Goal: Find specific page/section: Find specific page/section

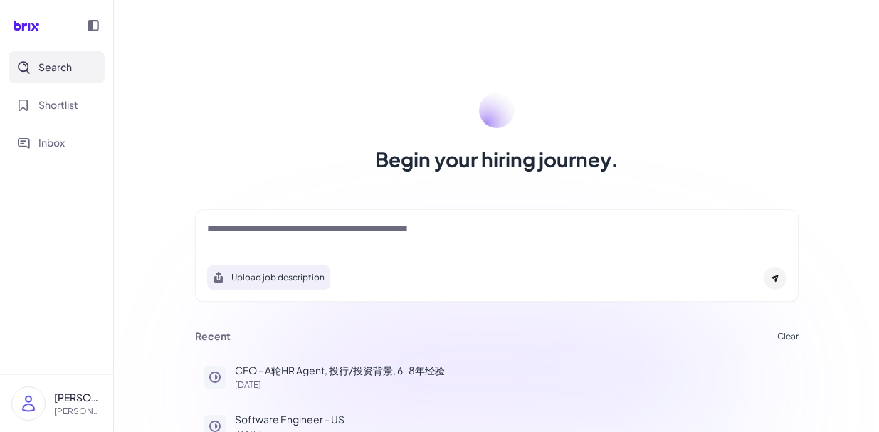
click at [310, 229] on textarea at bounding box center [496, 229] width 579 height 17
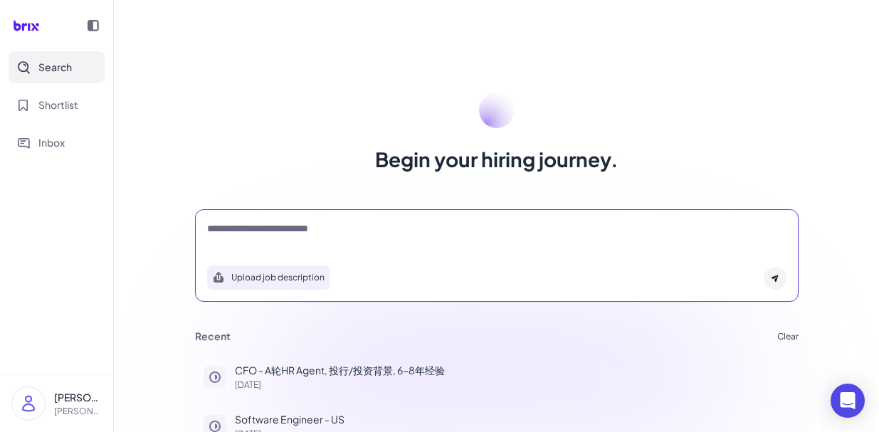
type textarea "**********"
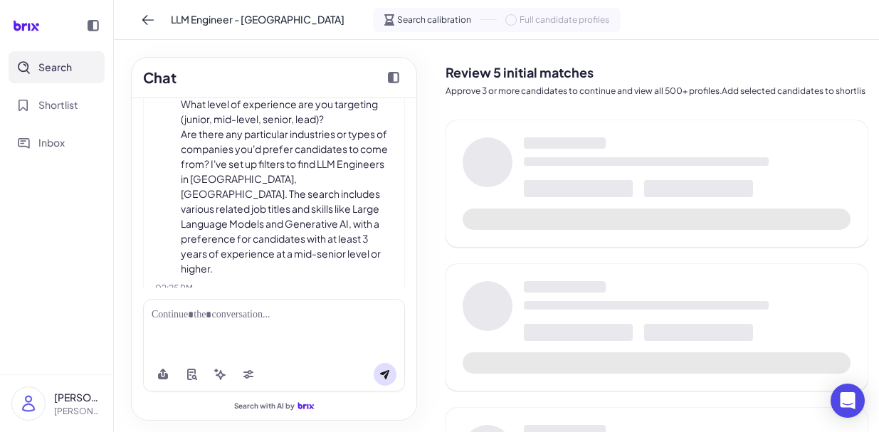
scroll to position [194, 0]
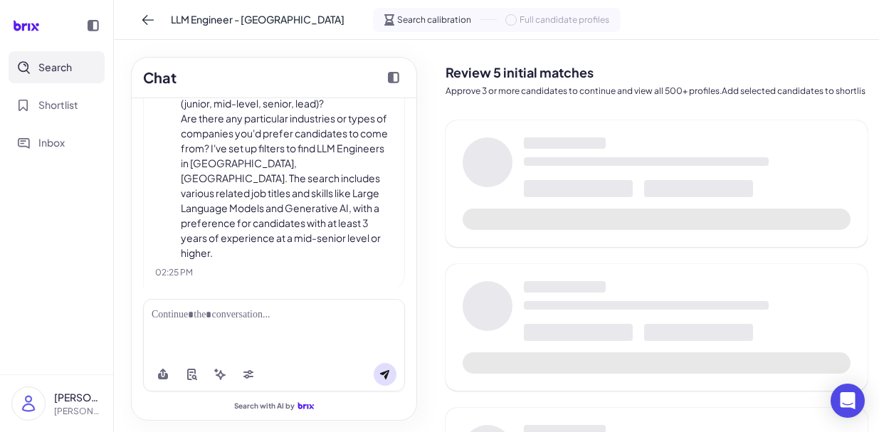
scroll to position [401, 0]
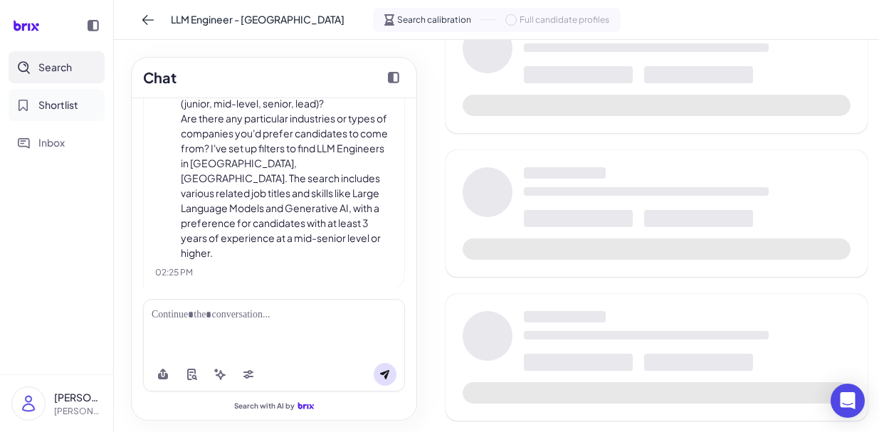
click at [58, 104] on span "Shortlist" at bounding box center [58, 104] width 40 height 15
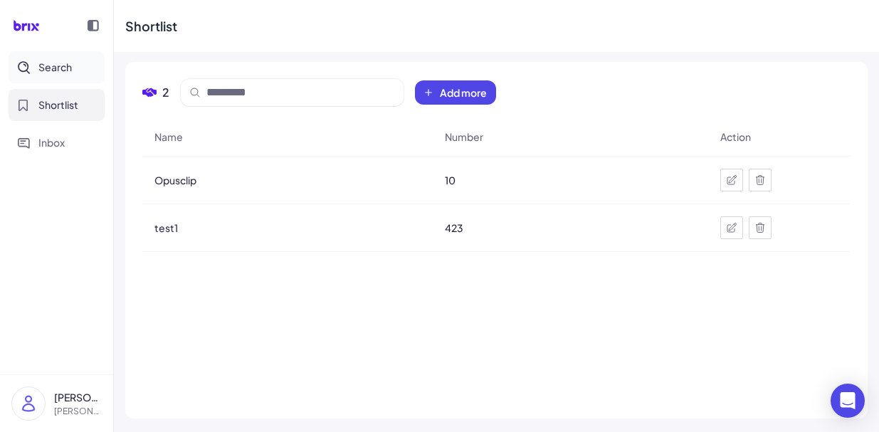
click at [85, 63] on button "Search" at bounding box center [57, 67] width 96 height 32
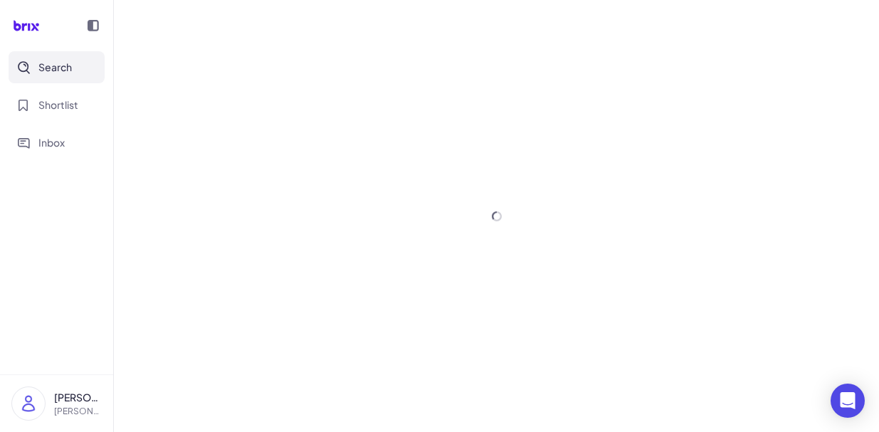
click at [78, 48] on div at bounding box center [56, 25] width 113 height 51
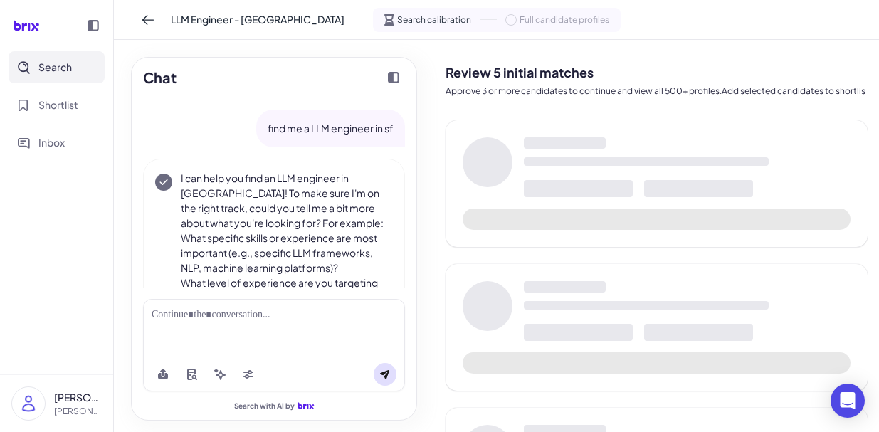
scroll to position [194, 0]
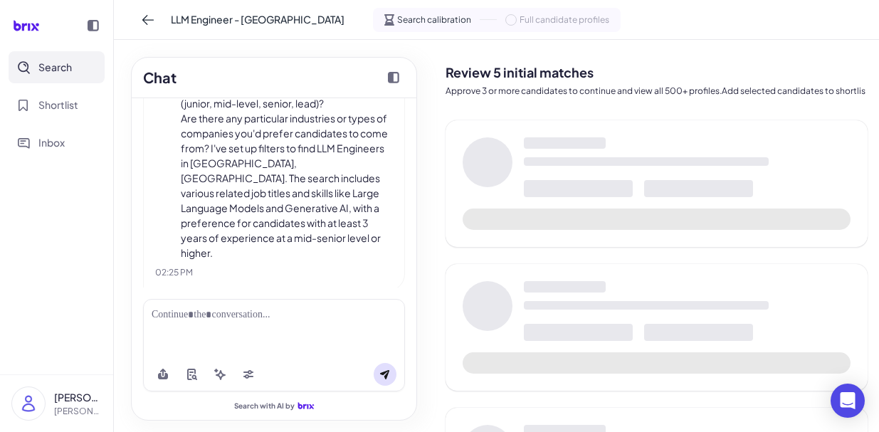
click at [78, 83] on div "Search Shortlist Inbox" at bounding box center [56, 104] width 113 height 107
click at [84, 102] on button "Shortlist" at bounding box center [57, 105] width 96 height 32
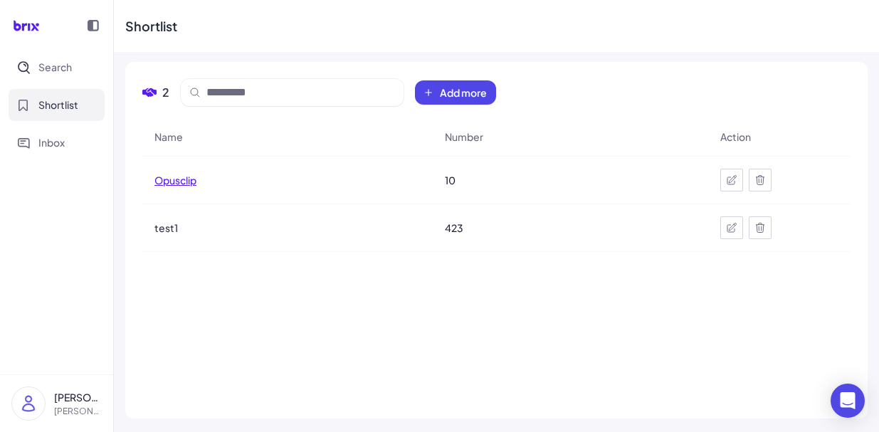
click at [172, 172] on div "Opusclip" at bounding box center [287, 180] width 289 height 40
click at [190, 186] on span "Opusclip" at bounding box center [175, 180] width 42 height 14
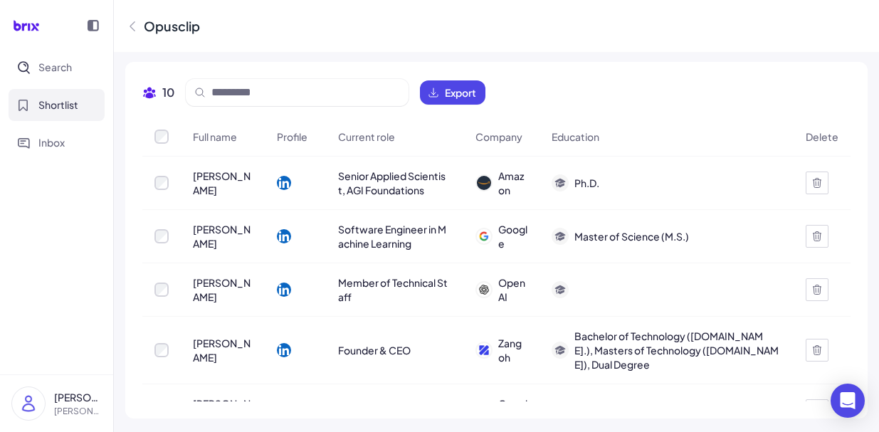
click at [60, 115] on button "Shortlist" at bounding box center [57, 105] width 96 height 32
click at [71, 152] on button "Inbox" at bounding box center [57, 143] width 96 height 32
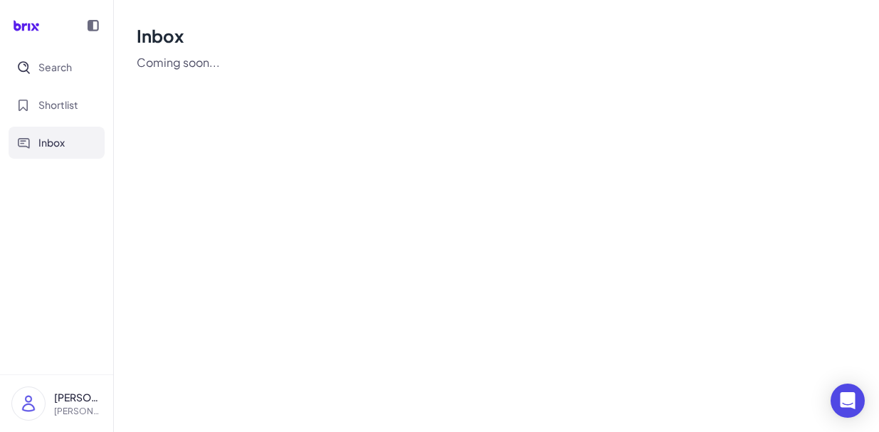
click at [78, 87] on div "Search Shortlist Inbox" at bounding box center [56, 104] width 113 height 107
click at [87, 101] on button "Shortlist" at bounding box center [57, 105] width 96 height 32
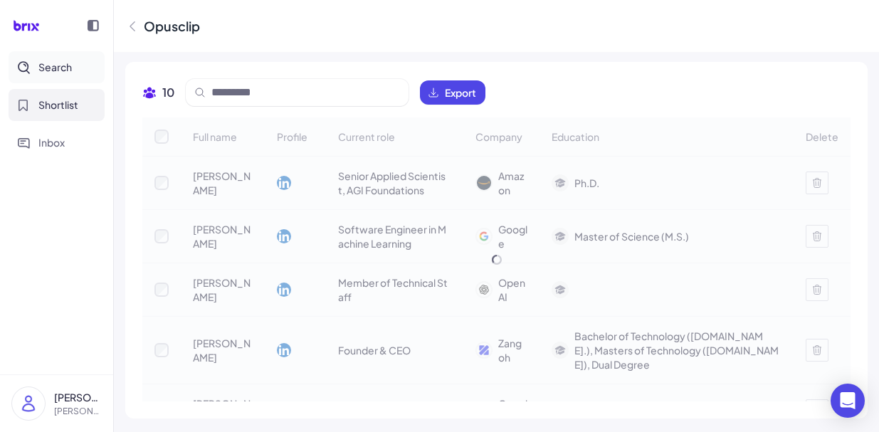
click at [78, 65] on button "Search" at bounding box center [57, 67] width 96 height 32
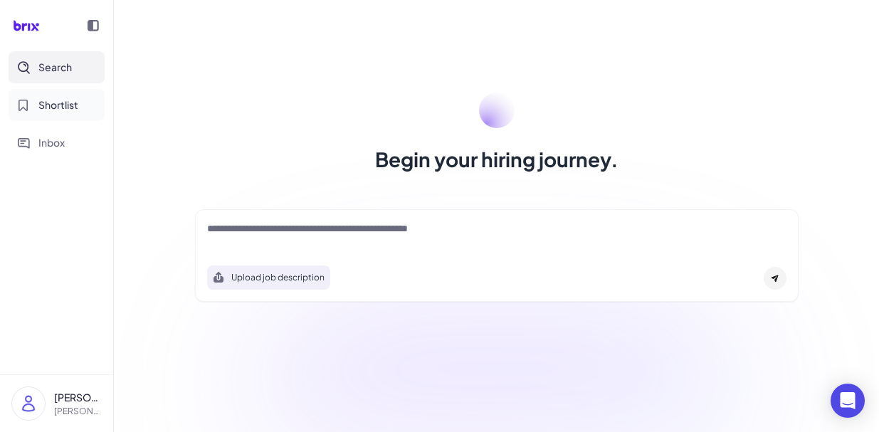
click at [85, 97] on button "Shortlist" at bounding box center [57, 105] width 96 height 32
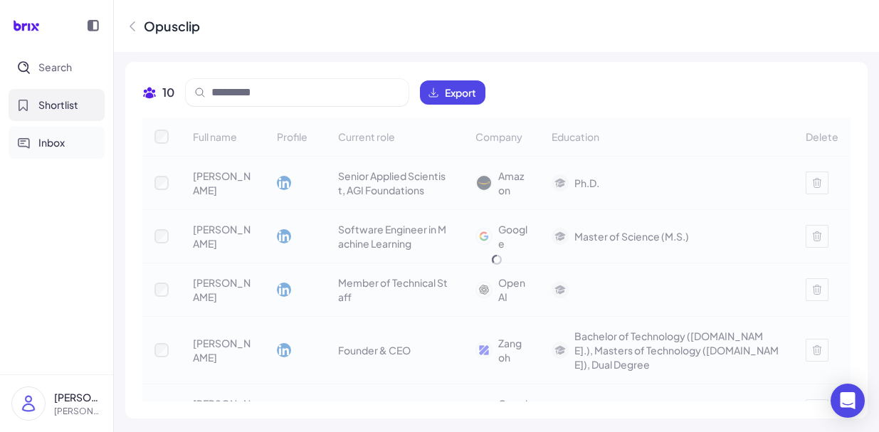
click at [86, 147] on button "Inbox" at bounding box center [57, 143] width 96 height 32
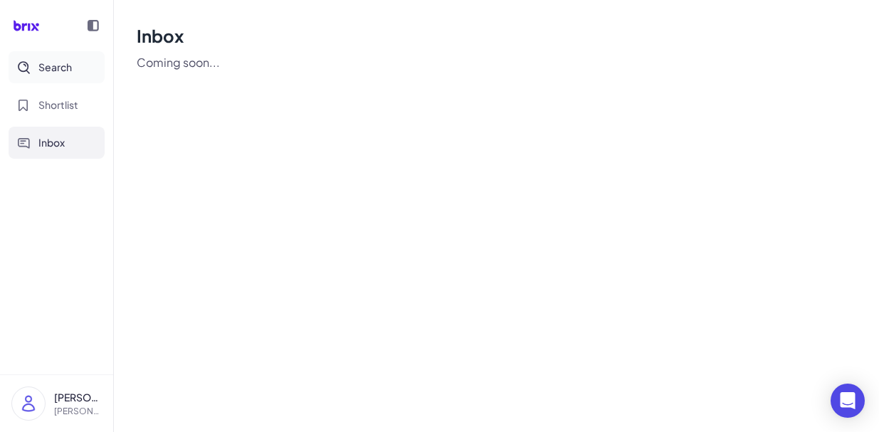
click at [85, 63] on button "Search" at bounding box center [57, 67] width 96 height 32
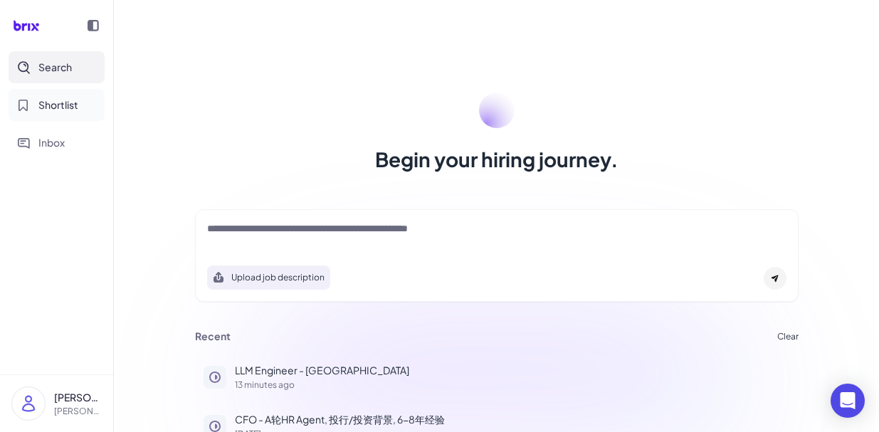
click at [68, 100] on span "Shortlist" at bounding box center [58, 104] width 40 height 15
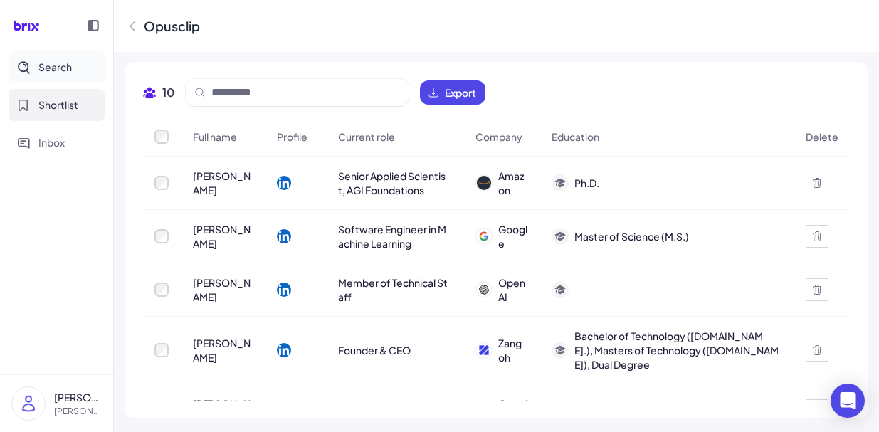
click at [71, 70] on span "Search" at bounding box center [54, 67] width 33 height 15
